Goal: Check status: Check status

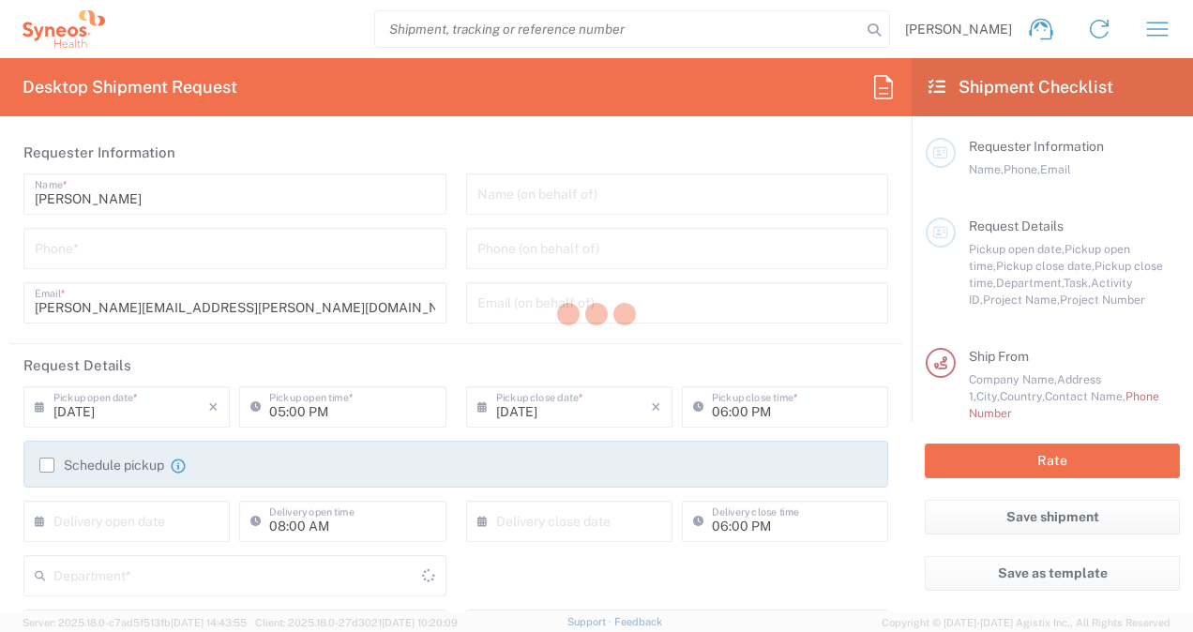
type input "3110"
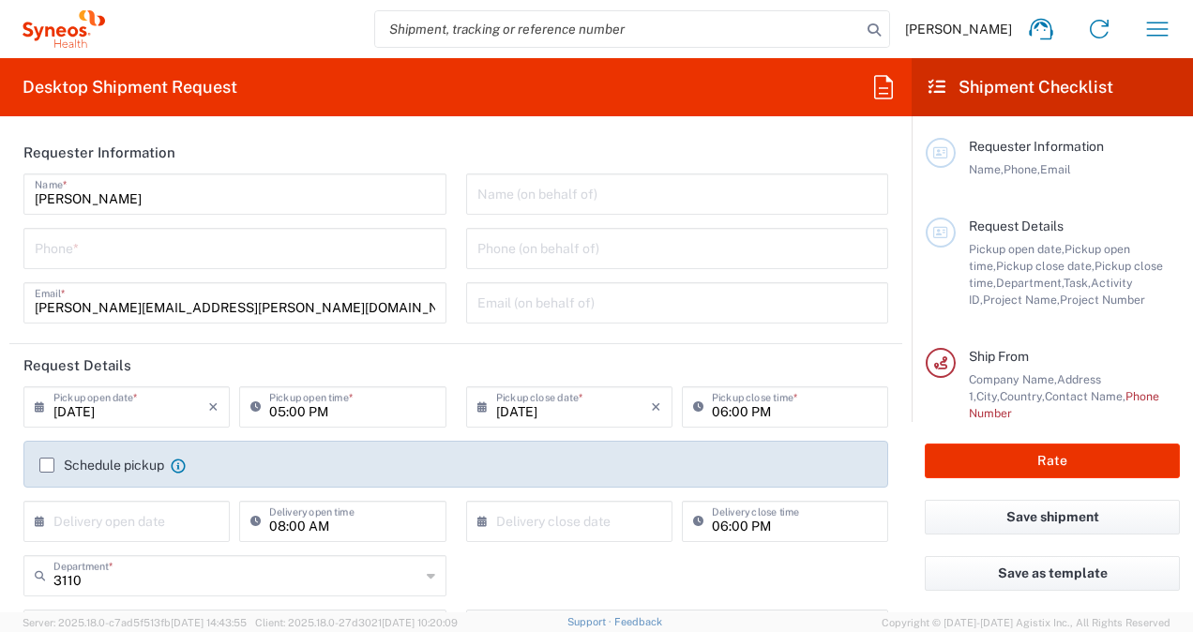
type input "[GEOGRAPHIC_DATA]"
type input "Syneos Health Colombia LTDa"
click at [1161, 19] on icon "button" at bounding box center [1157, 29] width 30 height 30
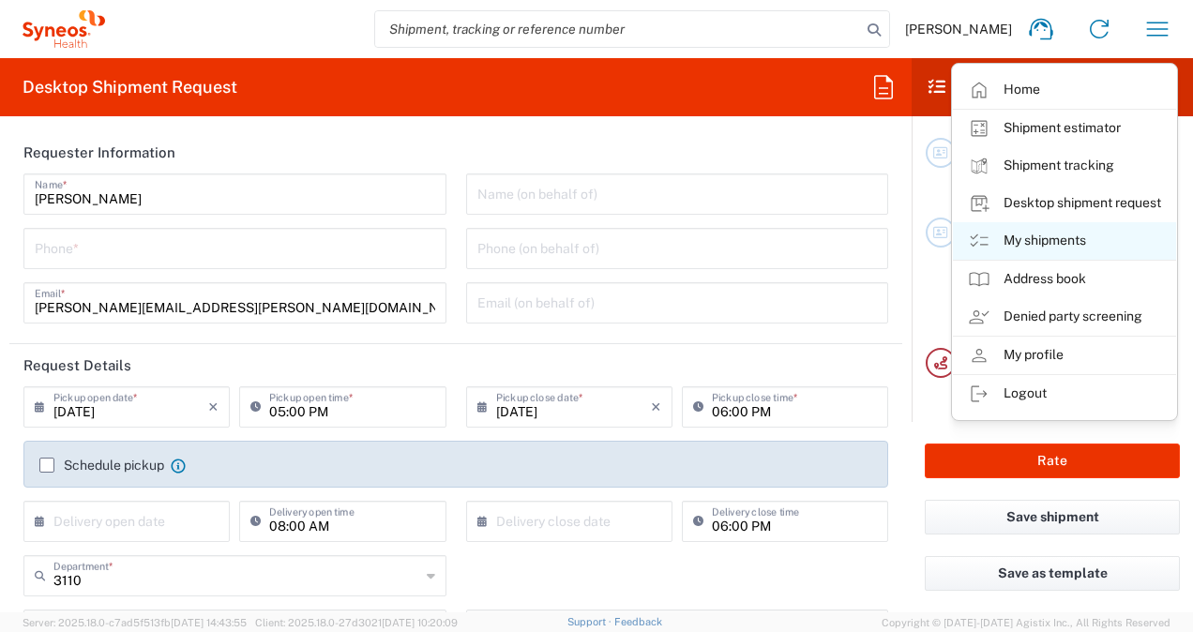
click at [1076, 240] on link "My shipments" at bounding box center [1064, 241] width 223 height 38
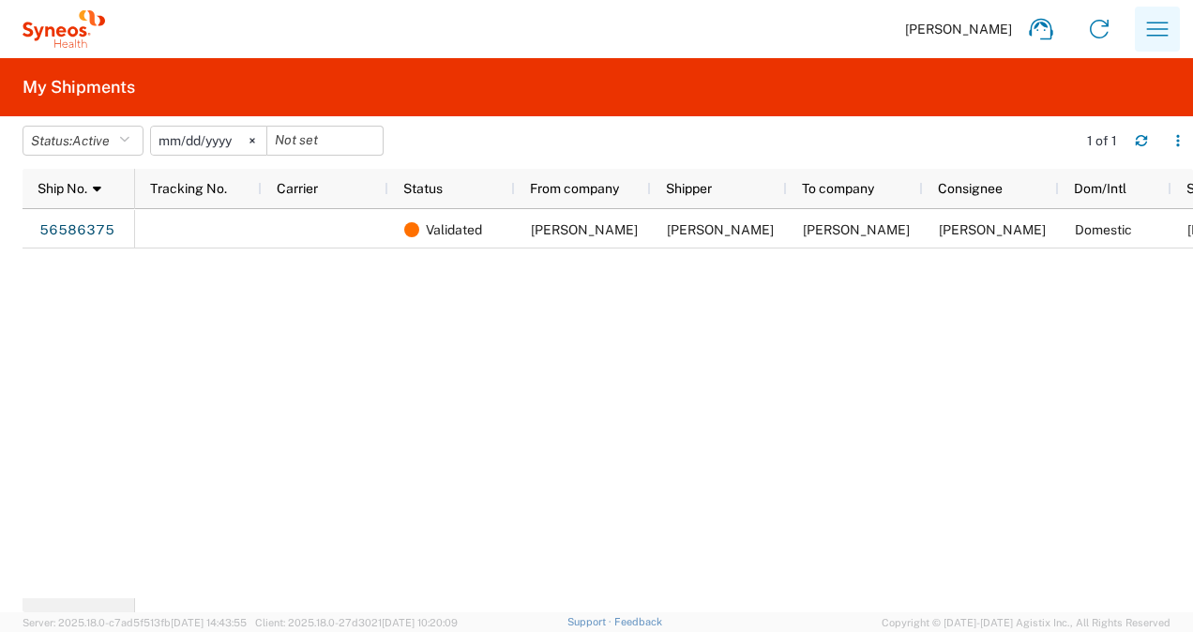
click at [1151, 36] on icon "button" at bounding box center [1158, 29] width 22 height 14
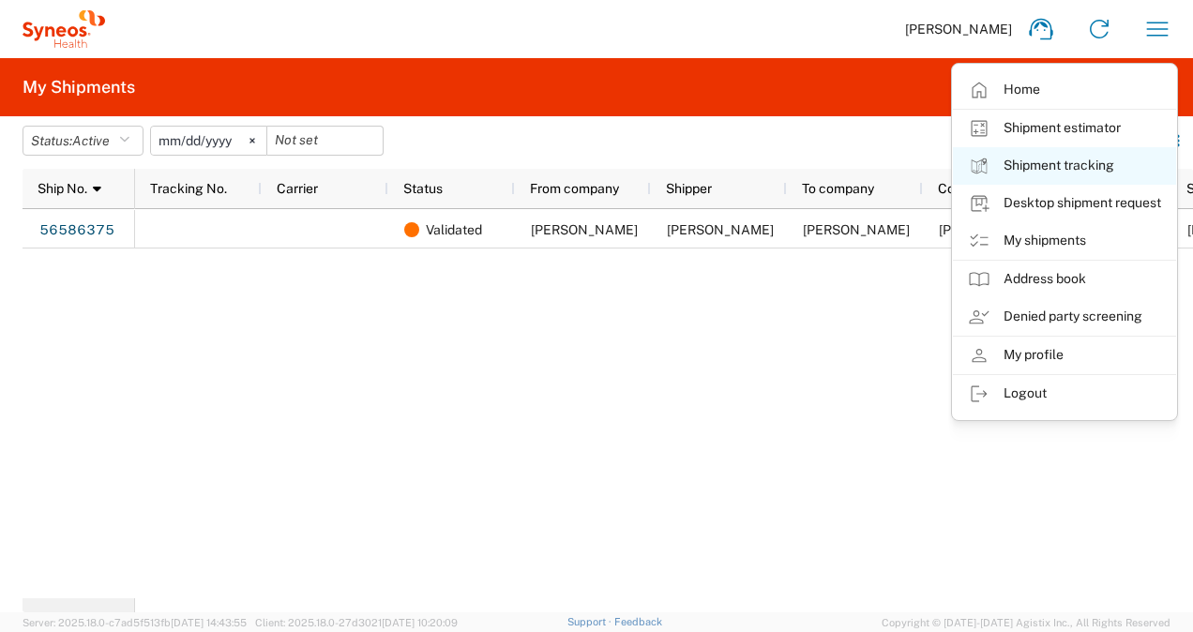
click at [1089, 154] on link "Shipment tracking" at bounding box center [1064, 166] width 223 height 38
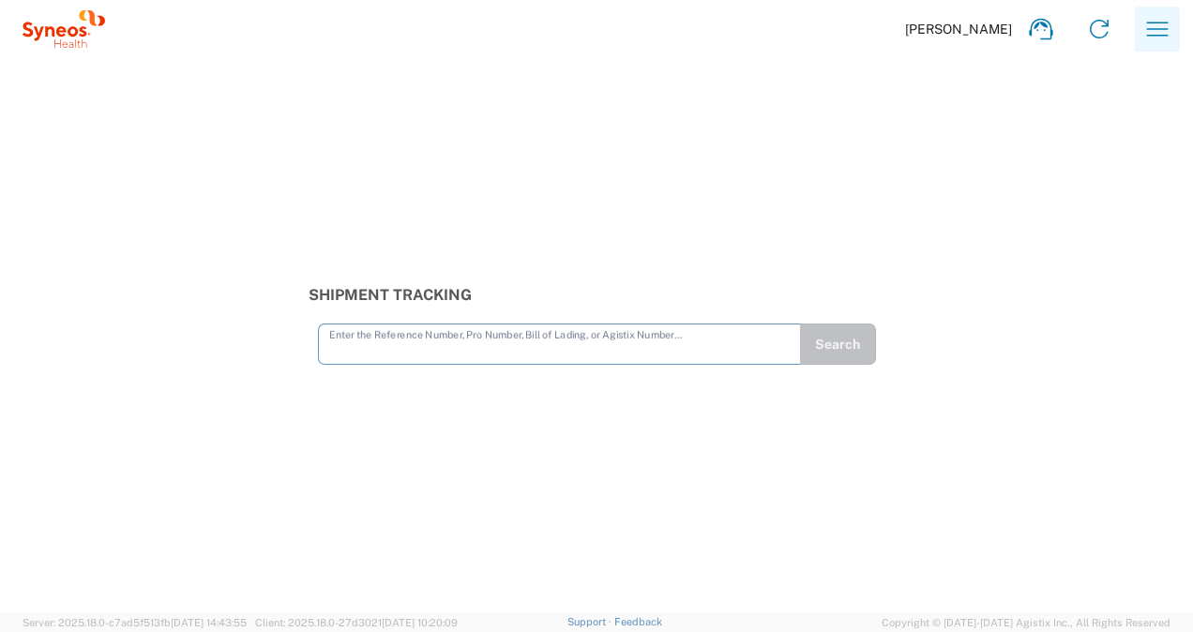
click at [1155, 44] on button "button" at bounding box center [1156, 29] width 45 height 45
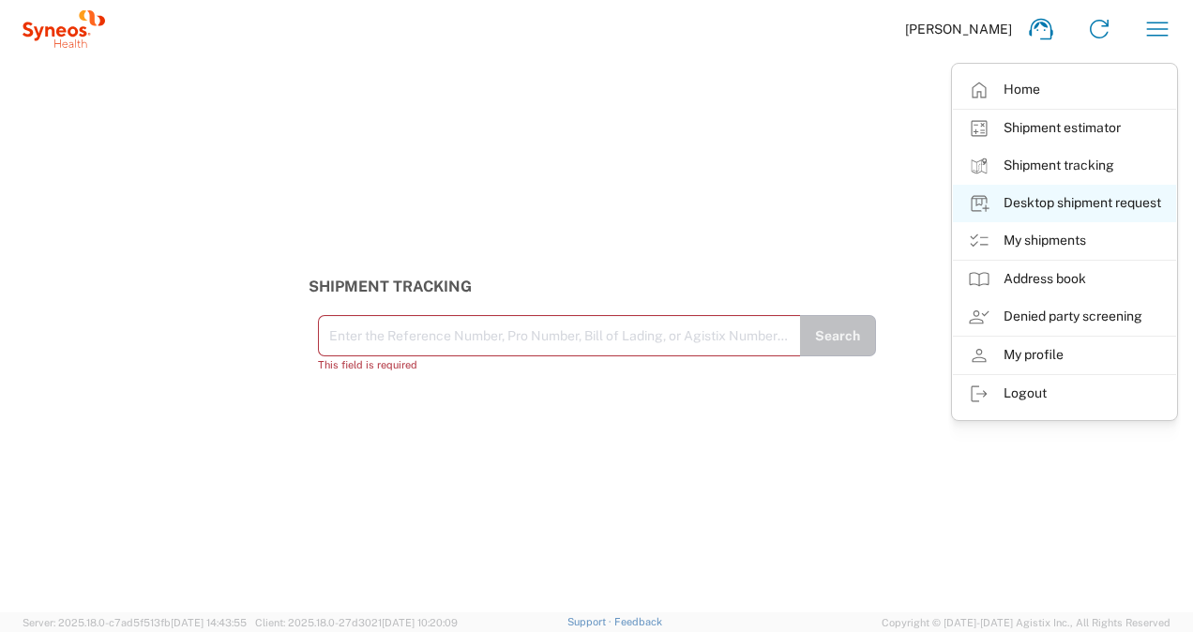
click at [1059, 207] on link "Desktop shipment request" at bounding box center [1064, 204] width 223 height 38
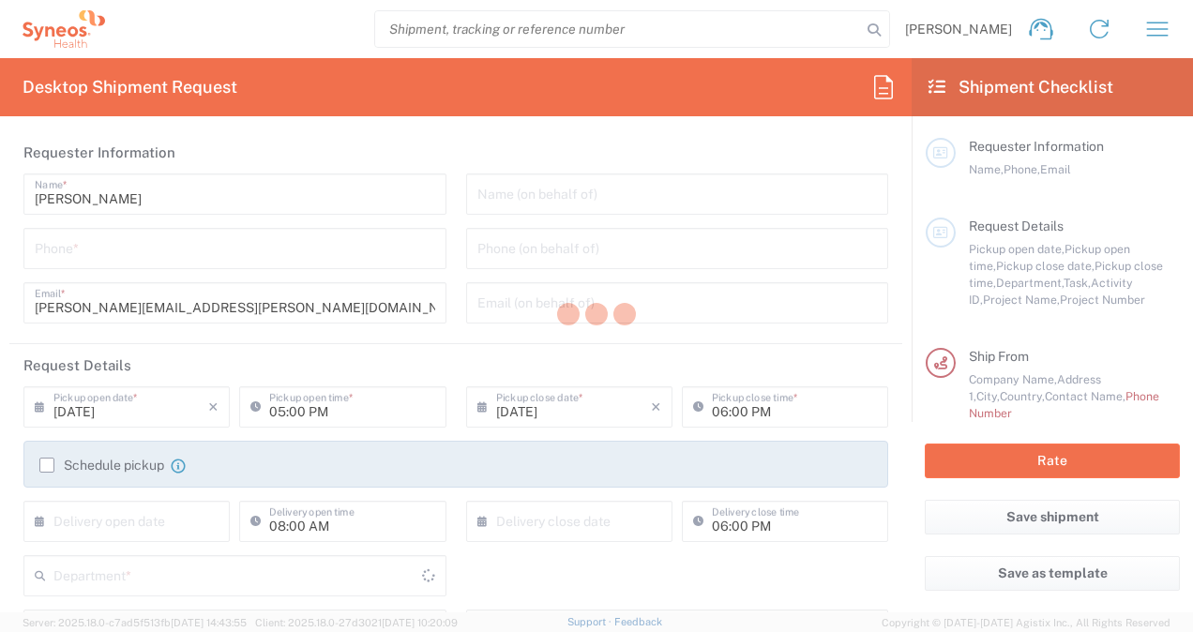
type input "3110"
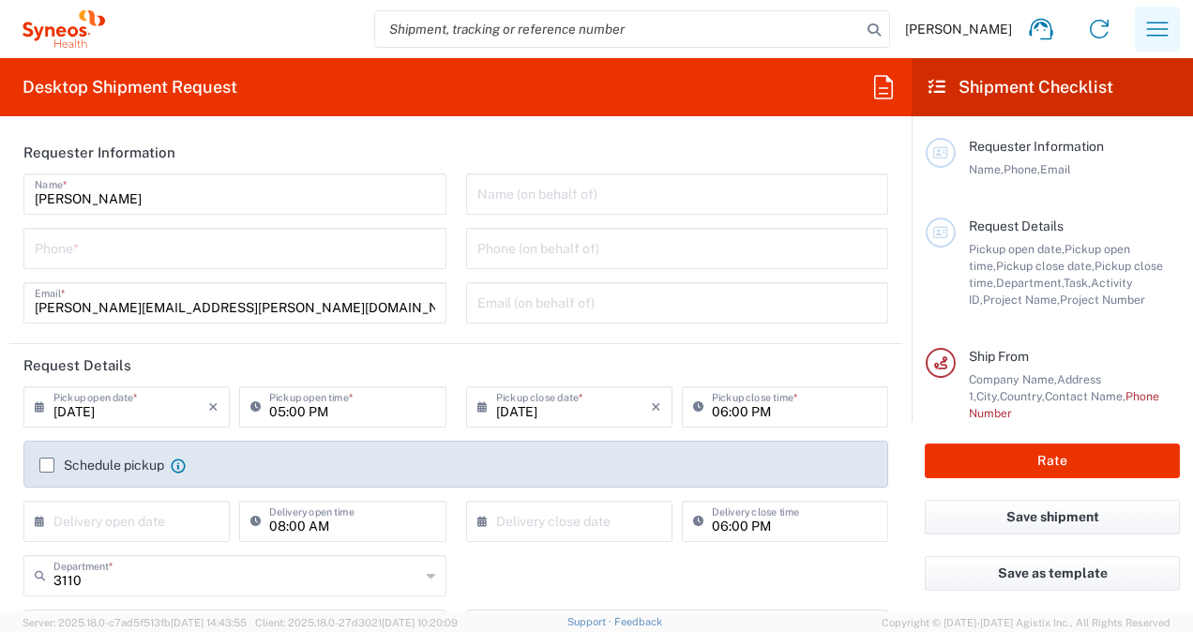
click at [1158, 28] on icon "button" at bounding box center [1157, 29] width 30 height 30
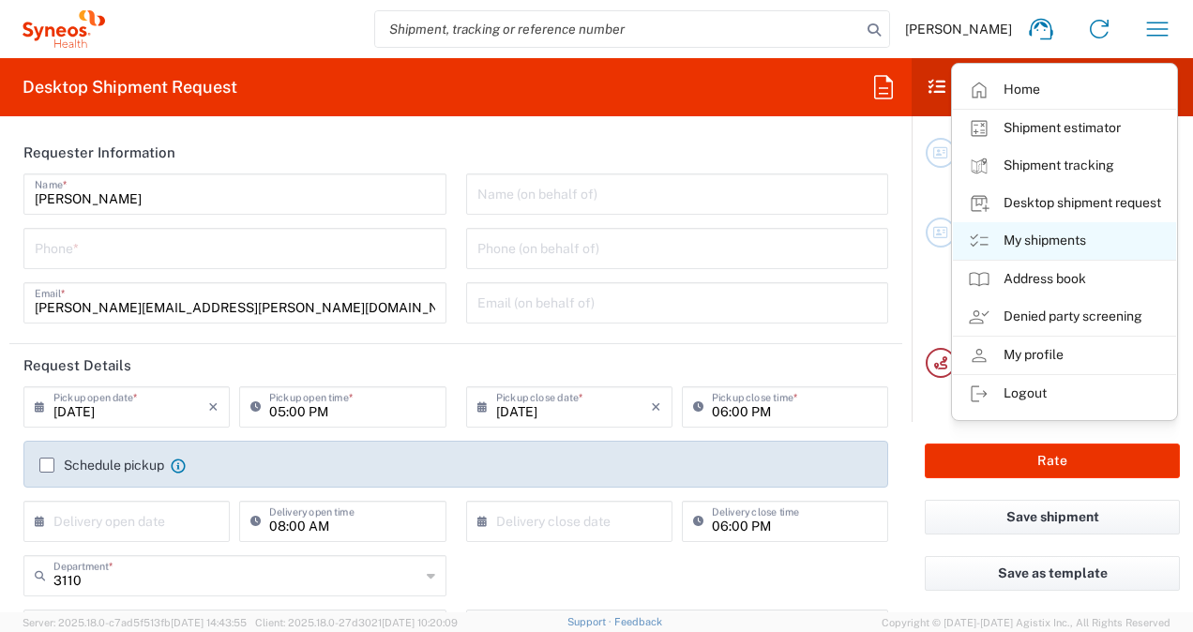
click at [1058, 244] on link "My shipments" at bounding box center [1064, 241] width 223 height 38
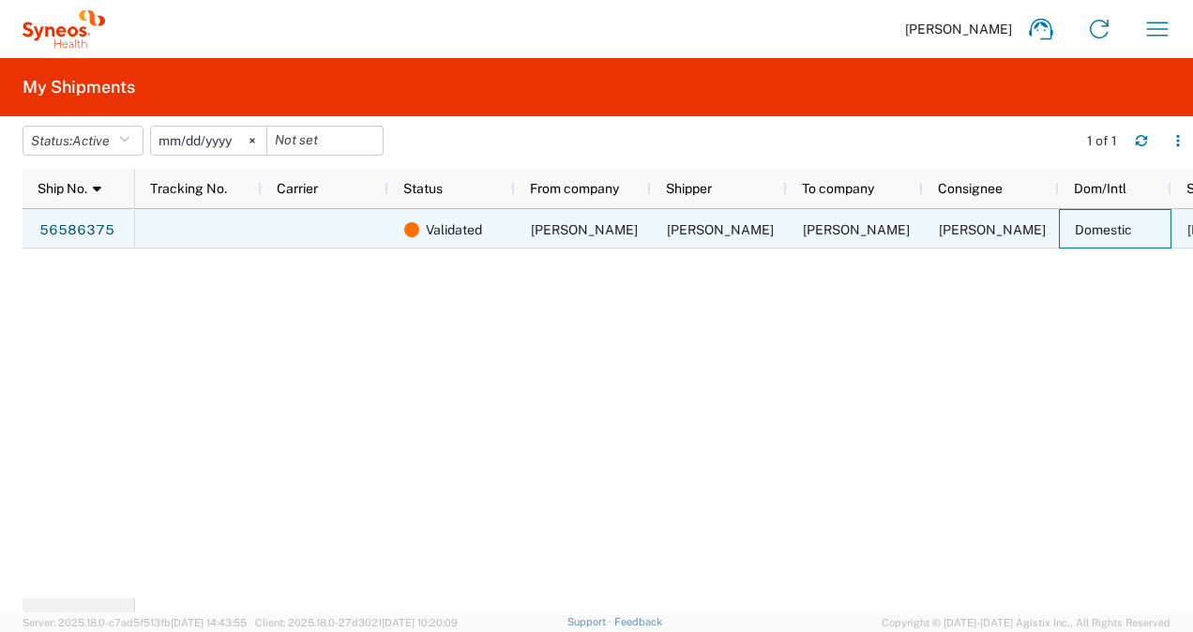
click at [1059, 244] on div "Domestic" at bounding box center [1115, 228] width 113 height 39
